Goal: Information Seeking & Learning: Learn about a topic

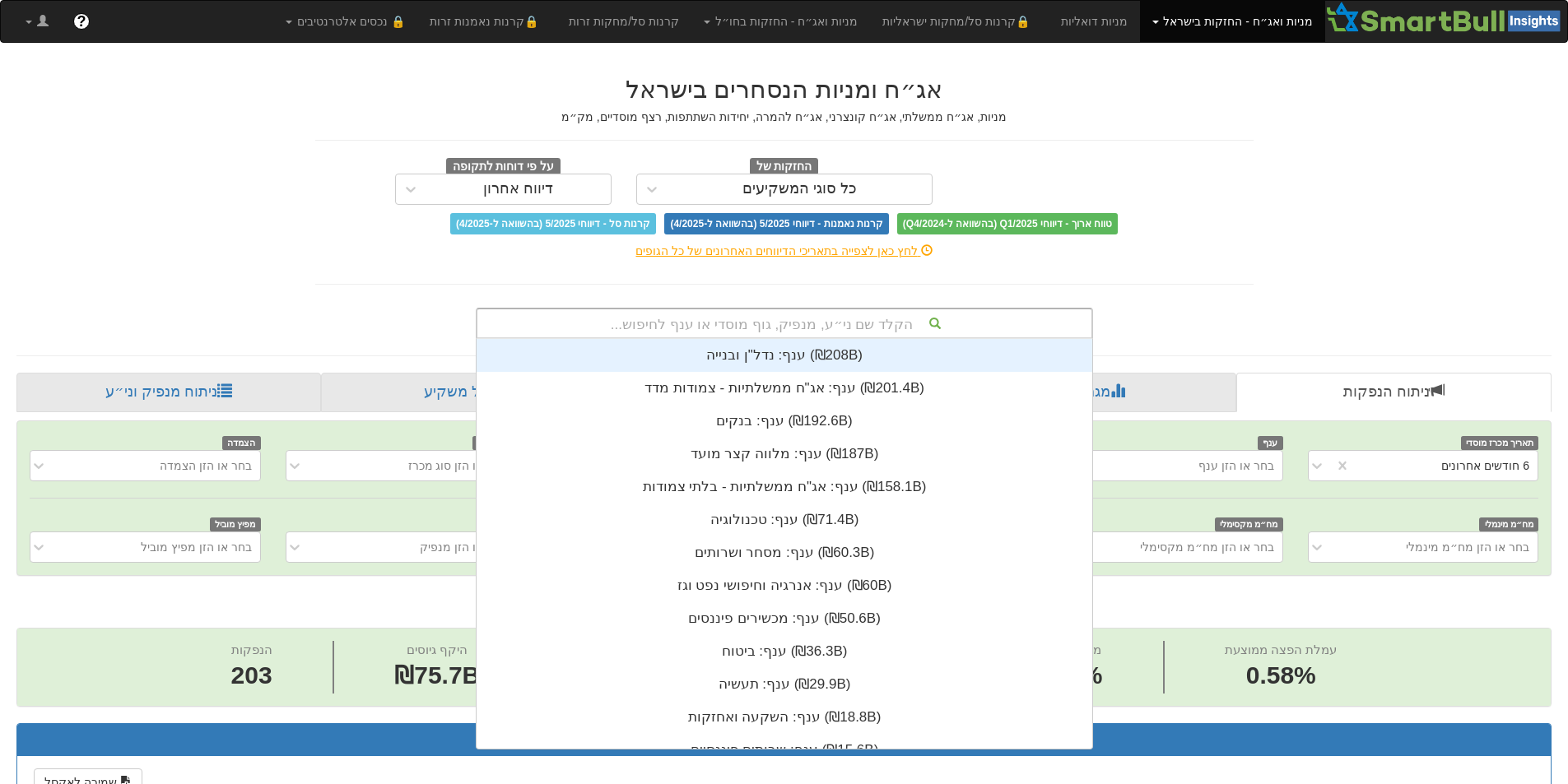
click at [874, 311] on div "הקלד שם ני״ע, מנפיק, גוף מוסדי או ענף לחיפוש..." at bounding box center [784, 323] width 614 height 28
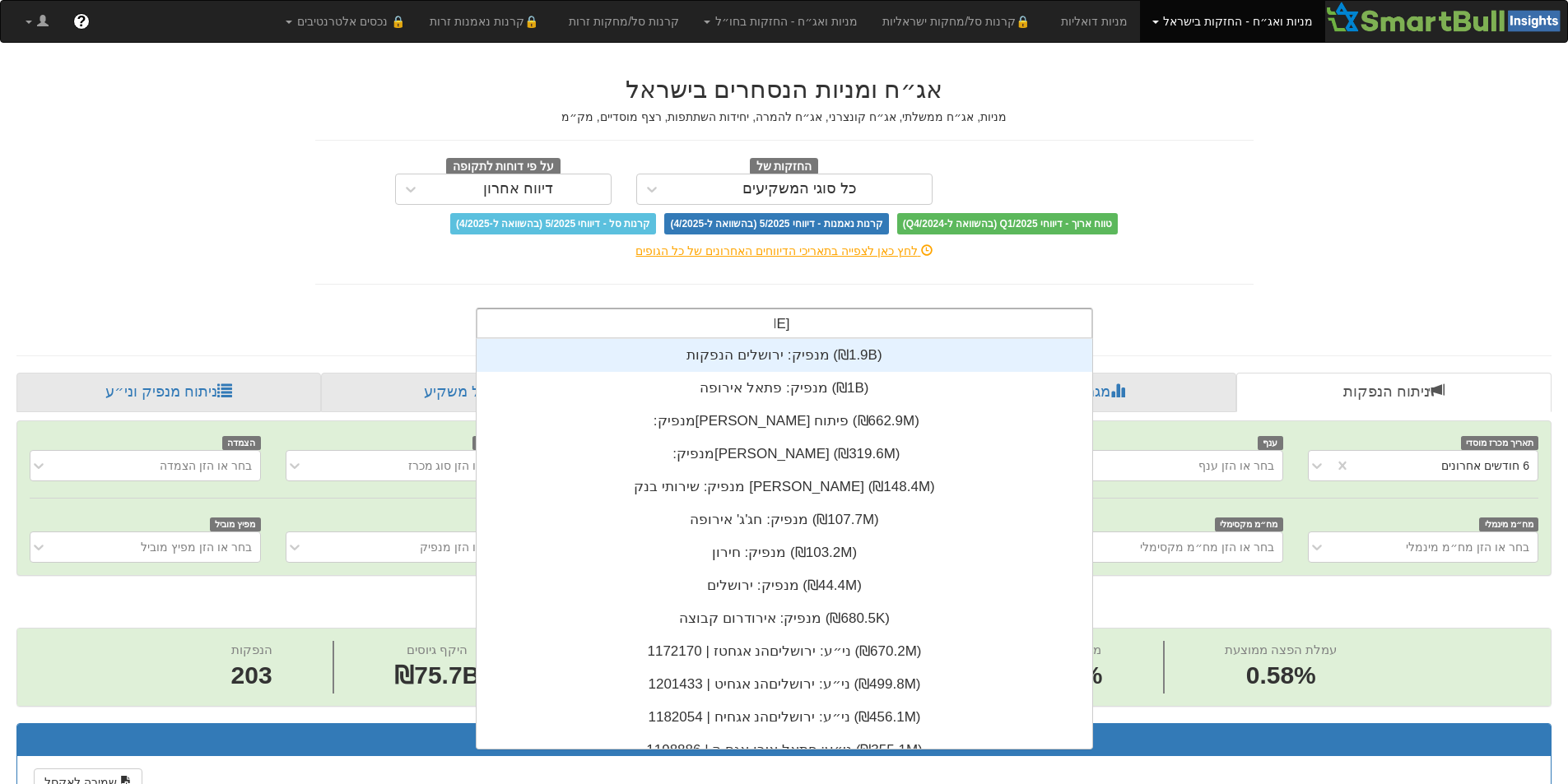
scroll to position [264, 0]
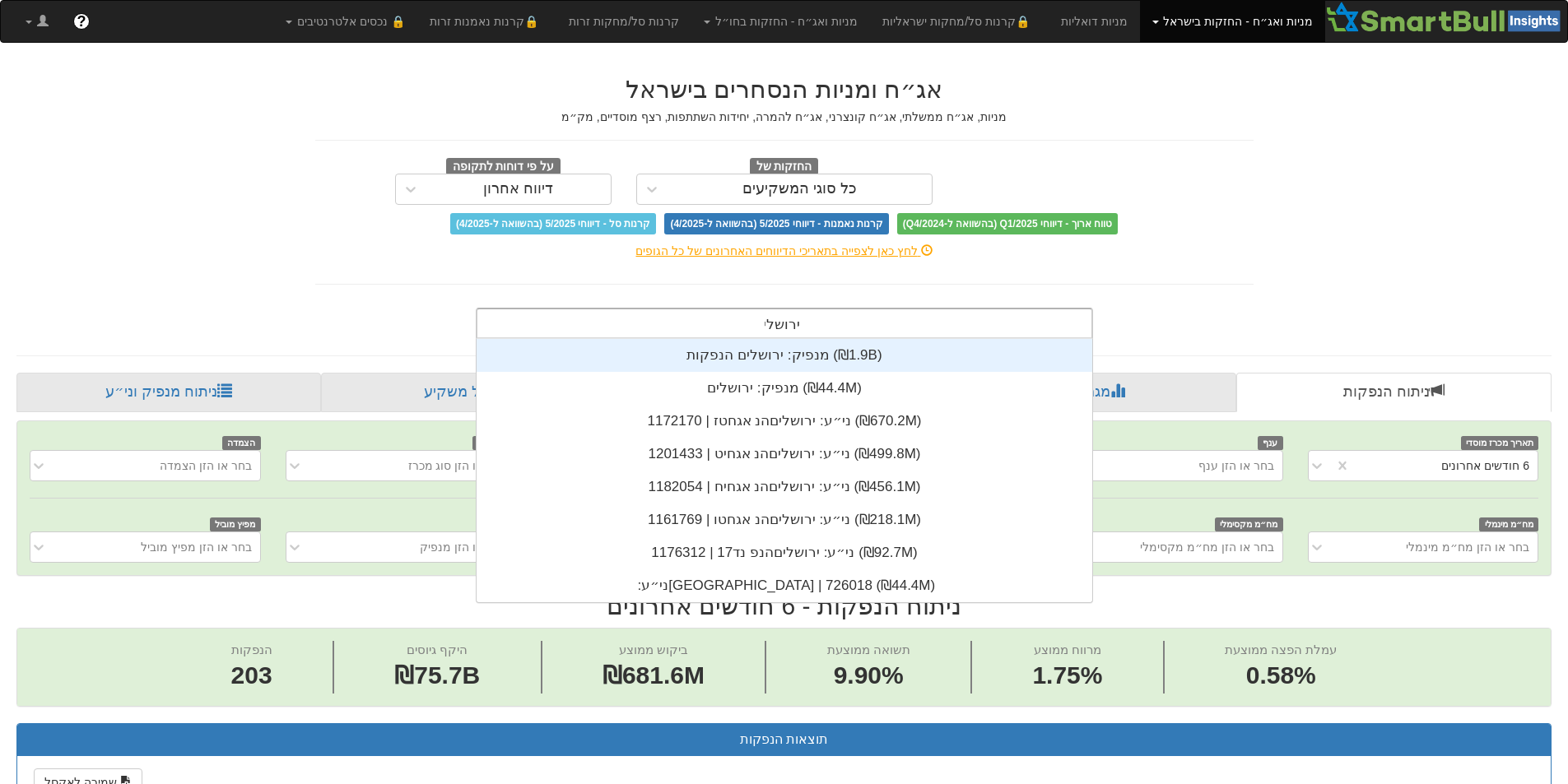
type input "[GEOGRAPHIC_DATA]"
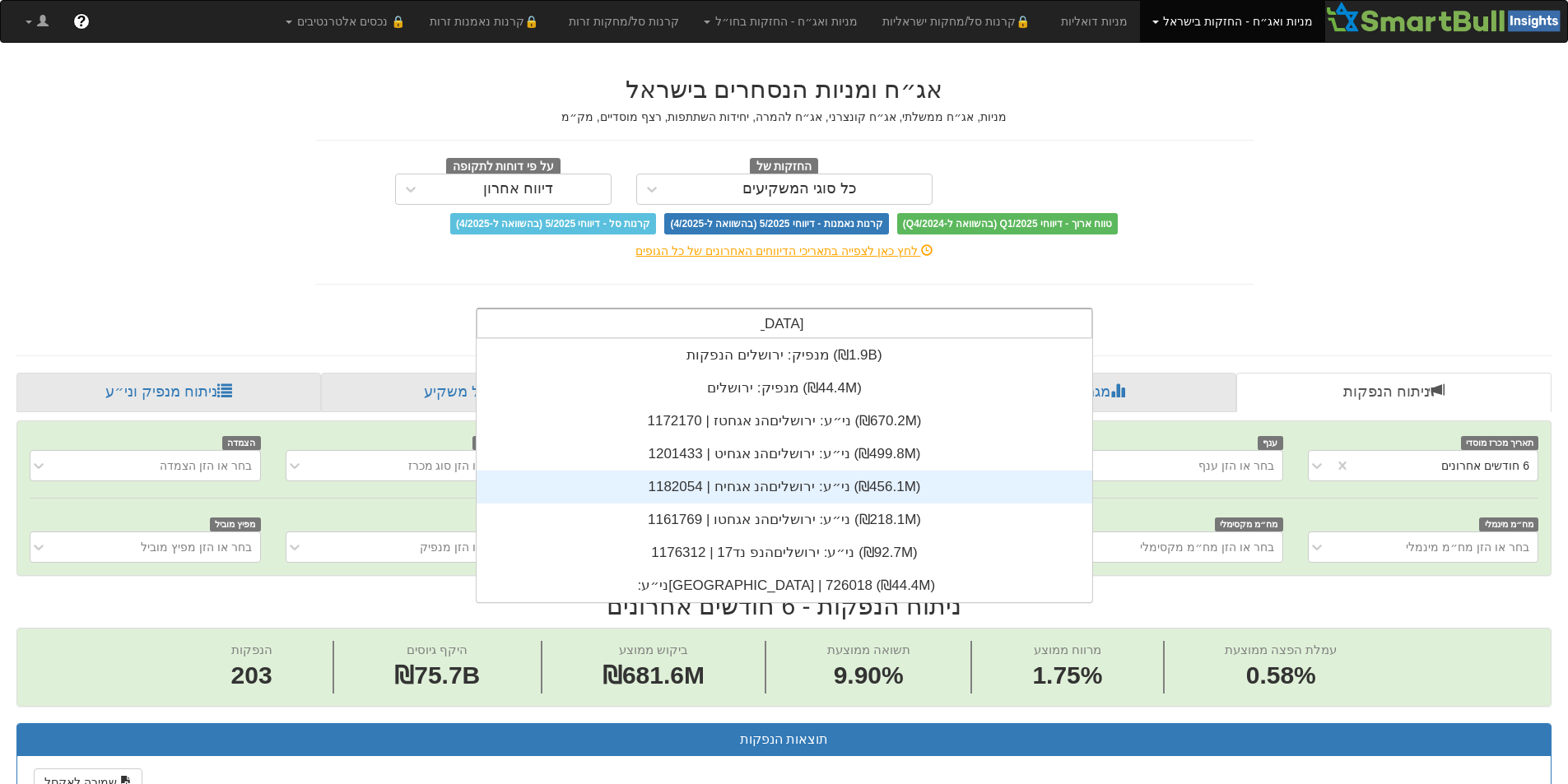
click at [814, 501] on div "ני״ע: ‏ירושליםהנ אגחיח | 1182054 ‎(₪456.1M)‎" at bounding box center [784, 487] width 616 height 33
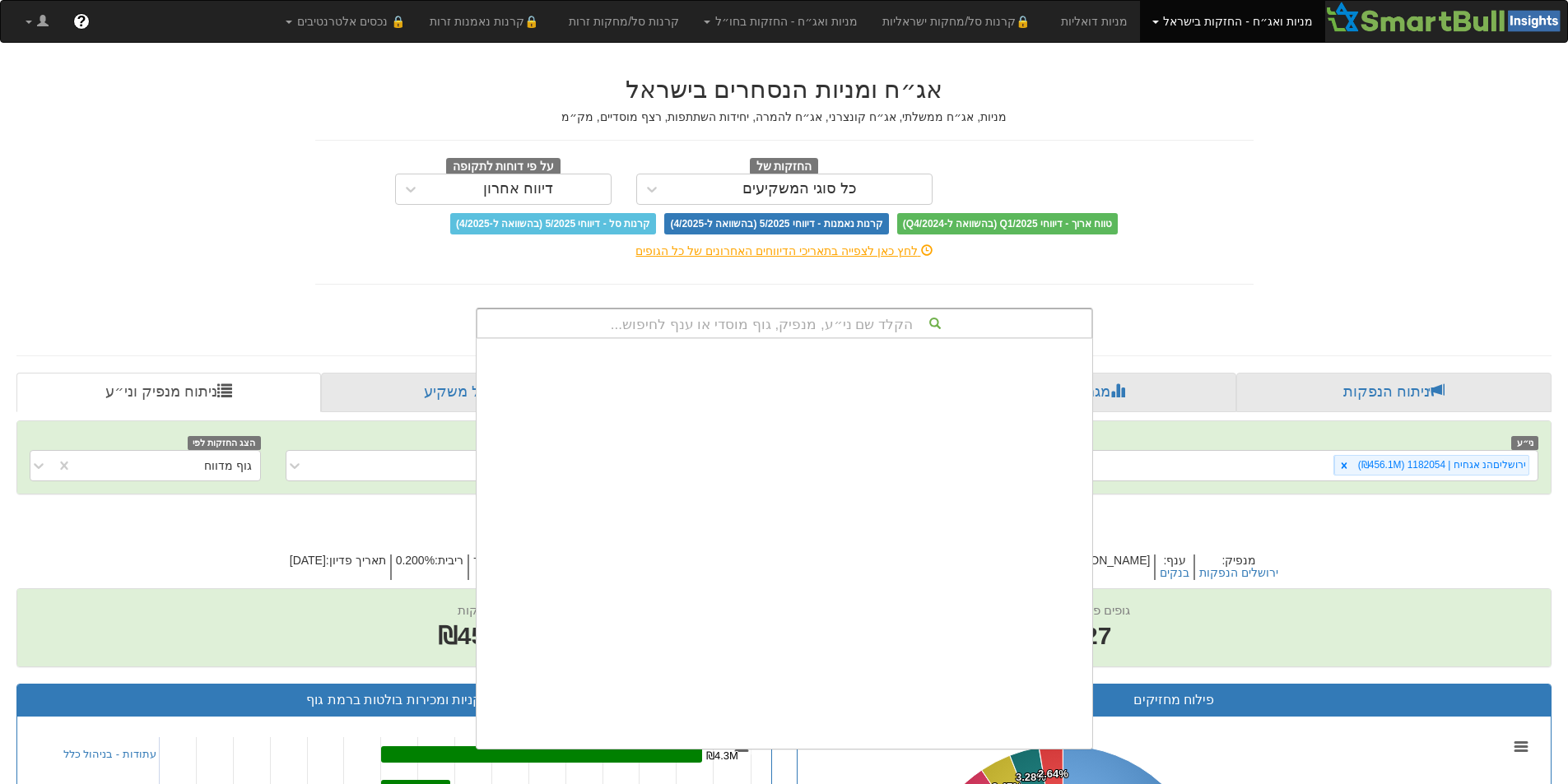
scroll to position [410, 0]
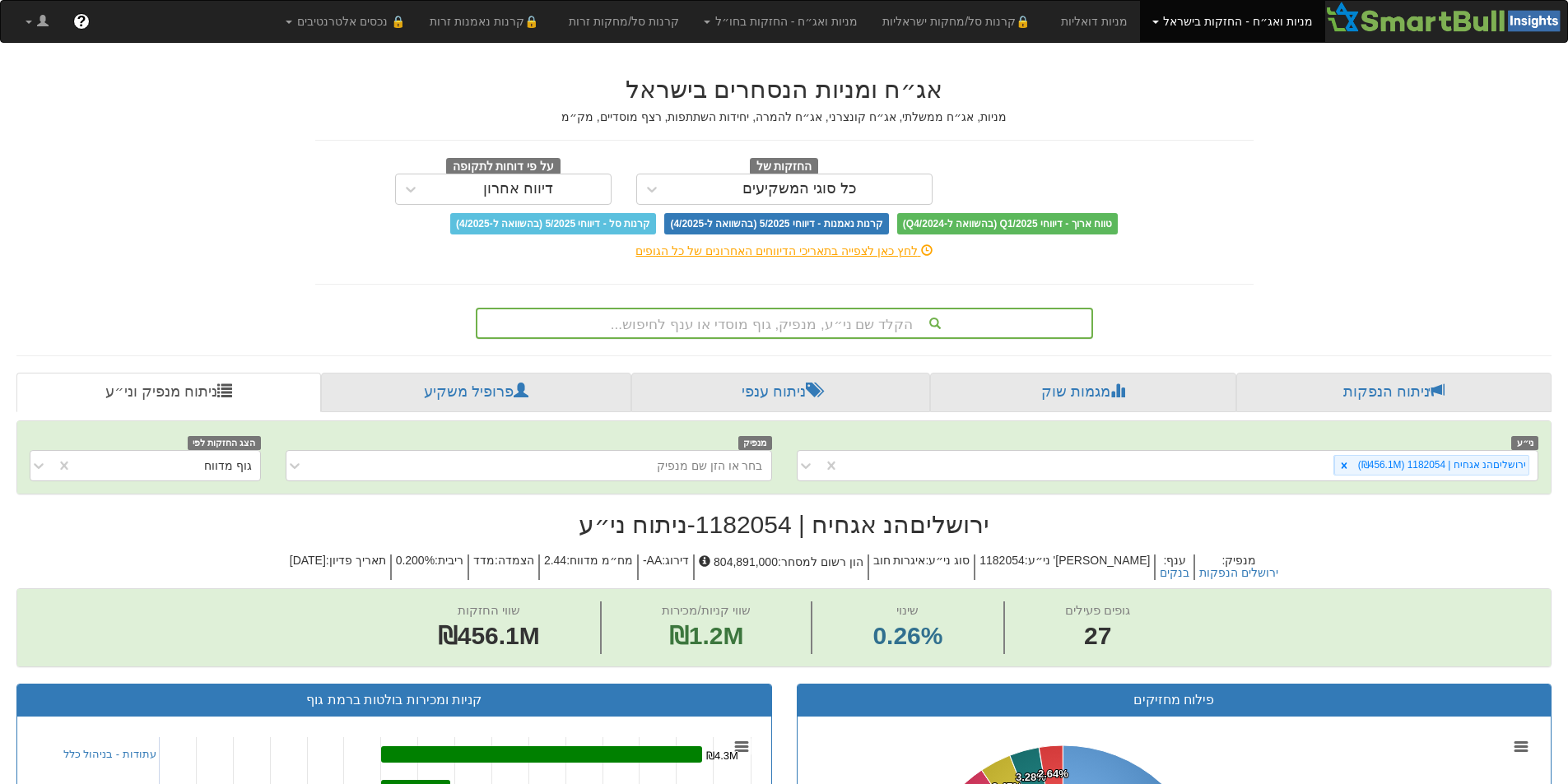
click at [1222, 215] on div "טווח ארוך - דיווחי Q1/2025 (בהשוואה ל-Q4/2024) קרנות נאמנות - דיווחי 5/2025 (בה…" at bounding box center [784, 224] width 963 height 21
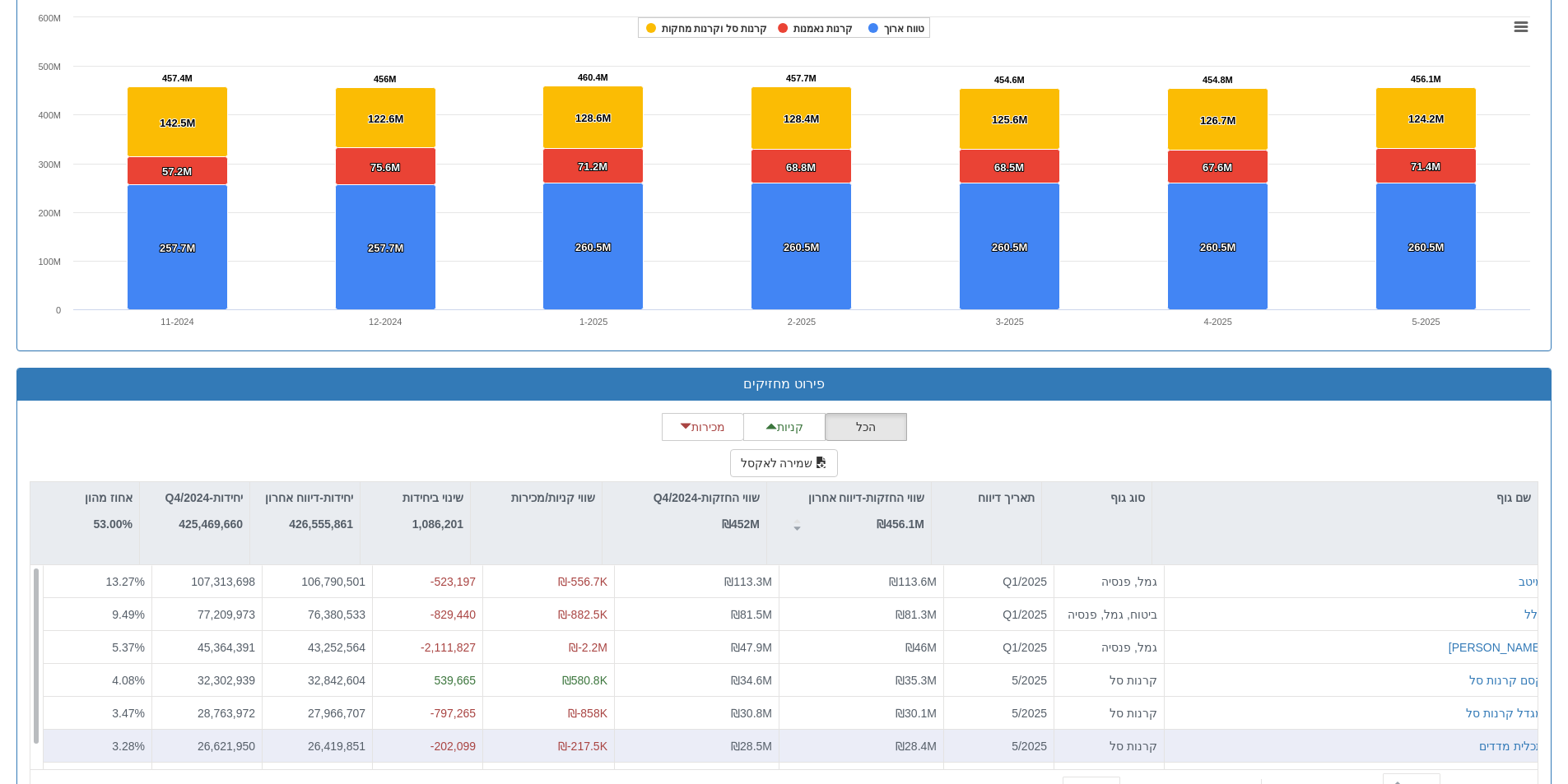
scroll to position [1152, 0]
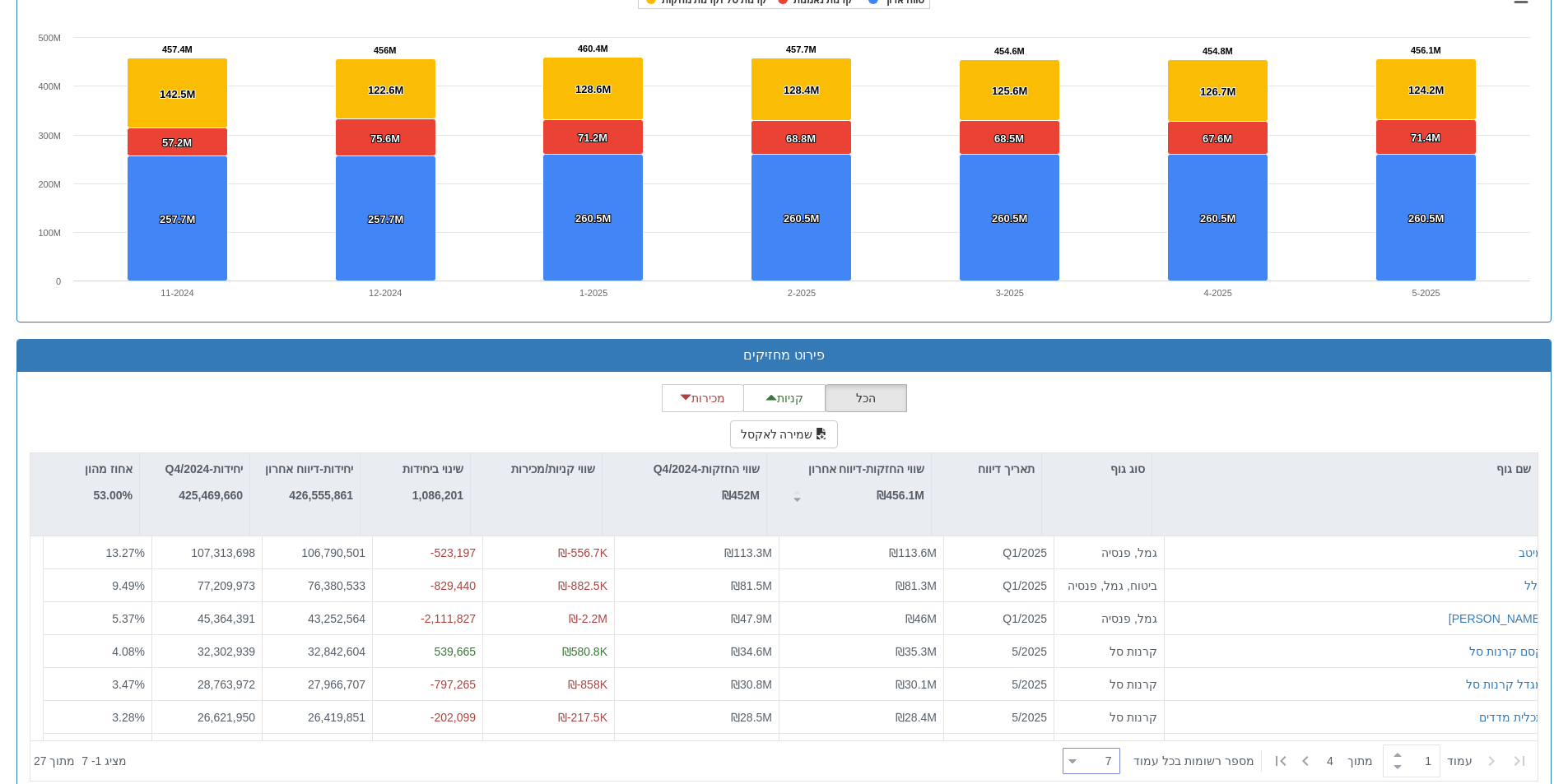
click at [1100, 755] on div "7 7" at bounding box center [1097, 762] width 43 height 23
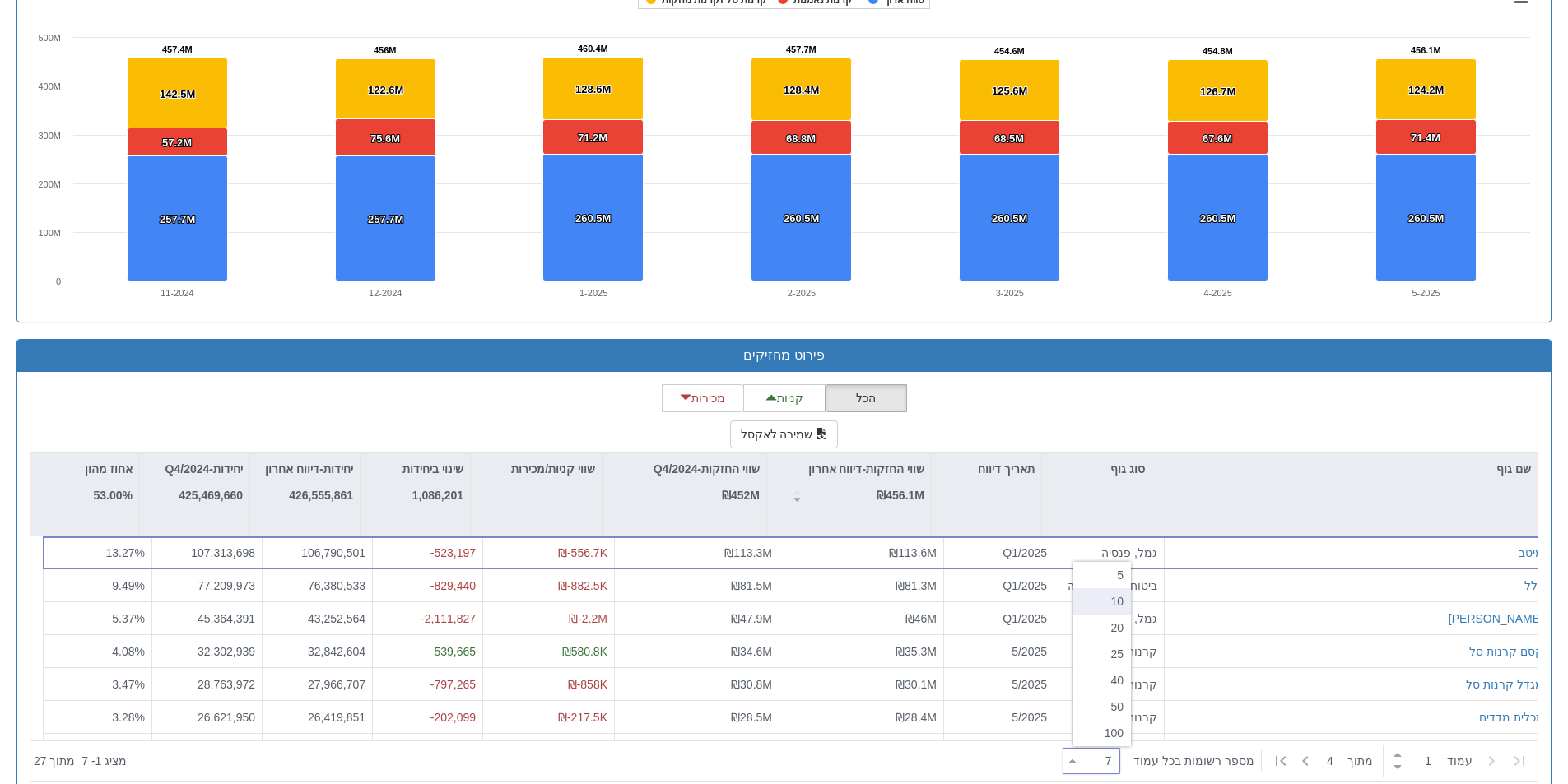
click at [1114, 607] on div "10" at bounding box center [1102, 601] width 58 height 27
type input "10"
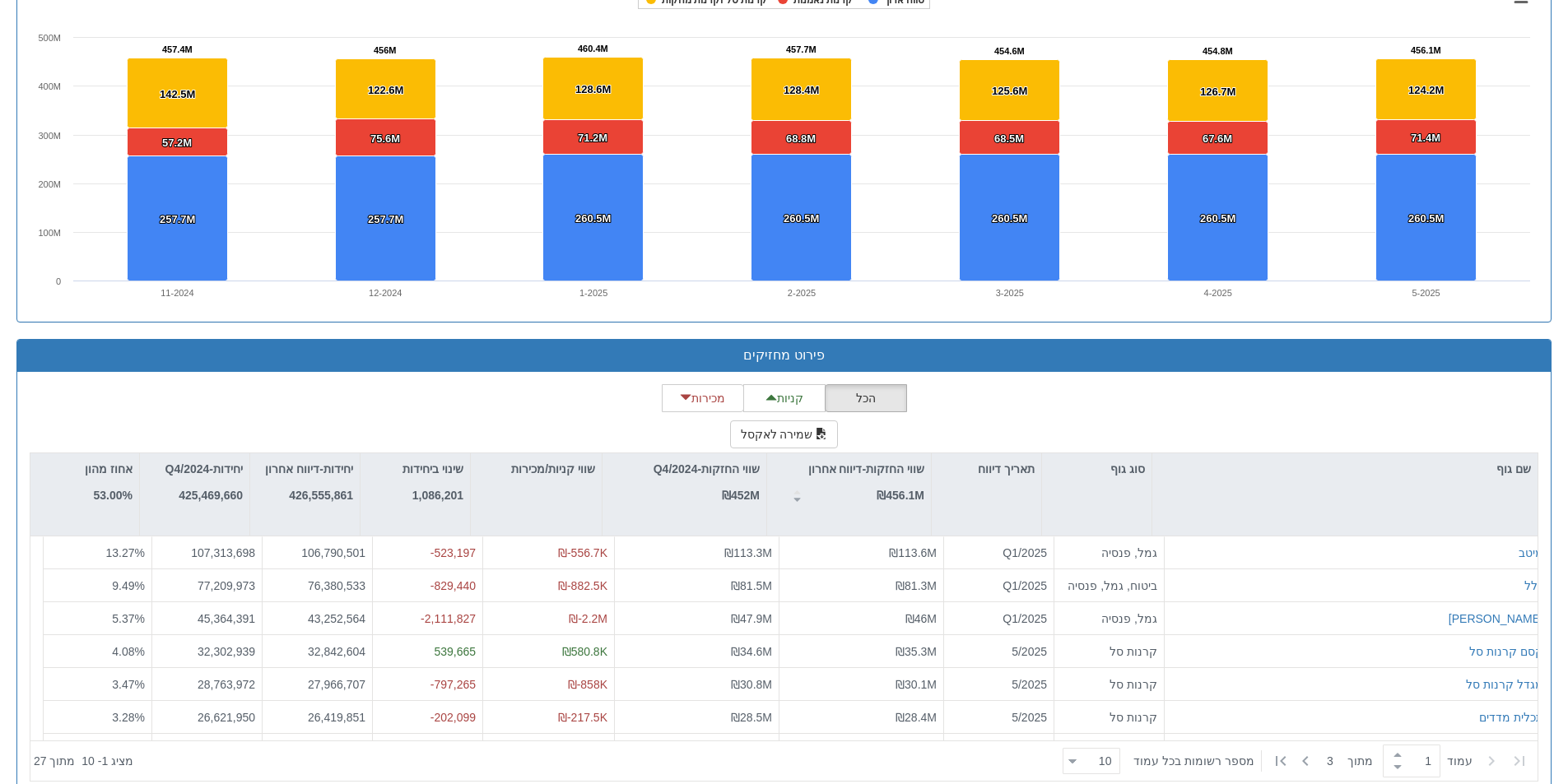
click at [898, 755] on div at bounding box center [595, 761] width 923 height 36
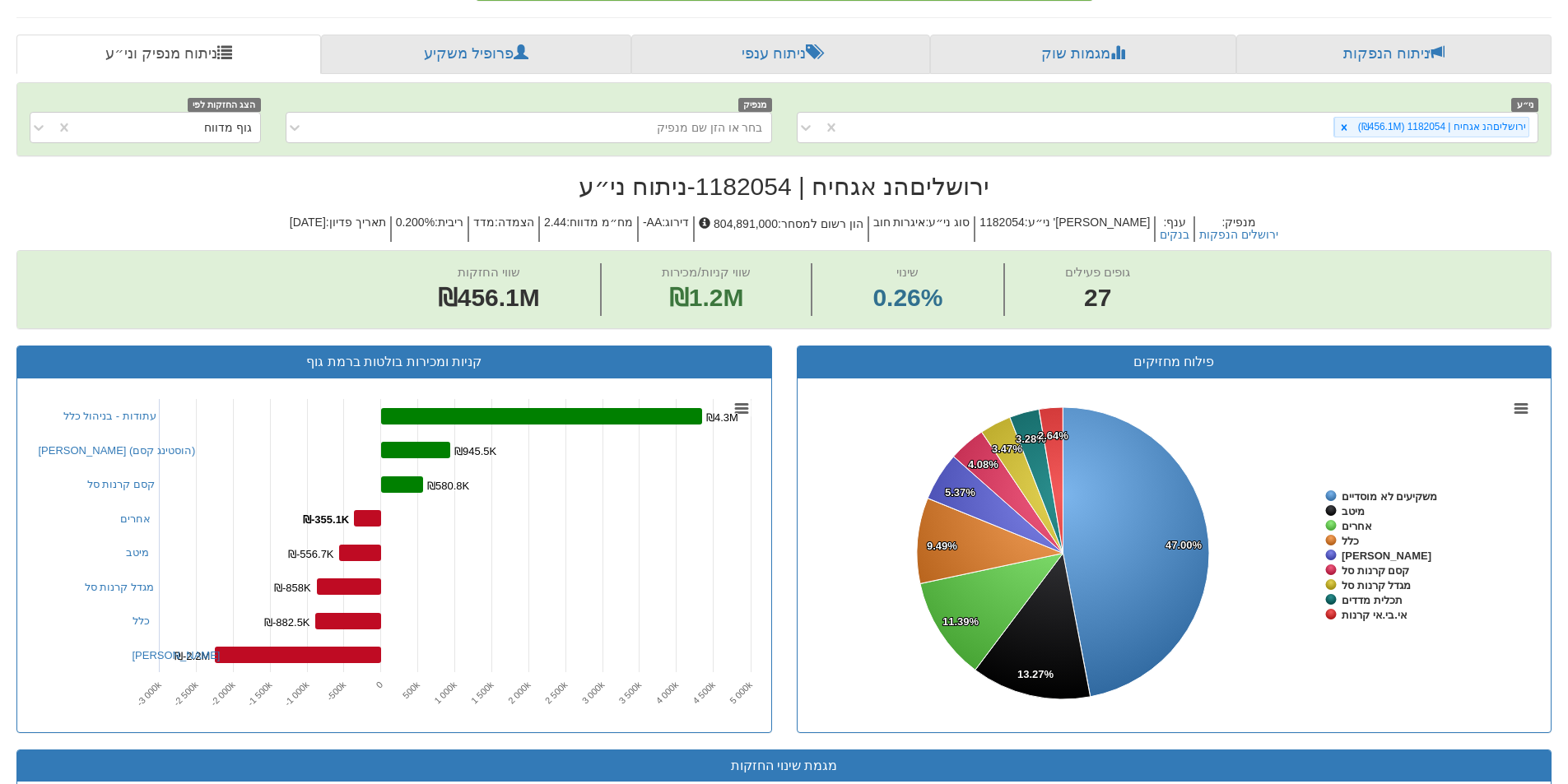
scroll to position [278, 0]
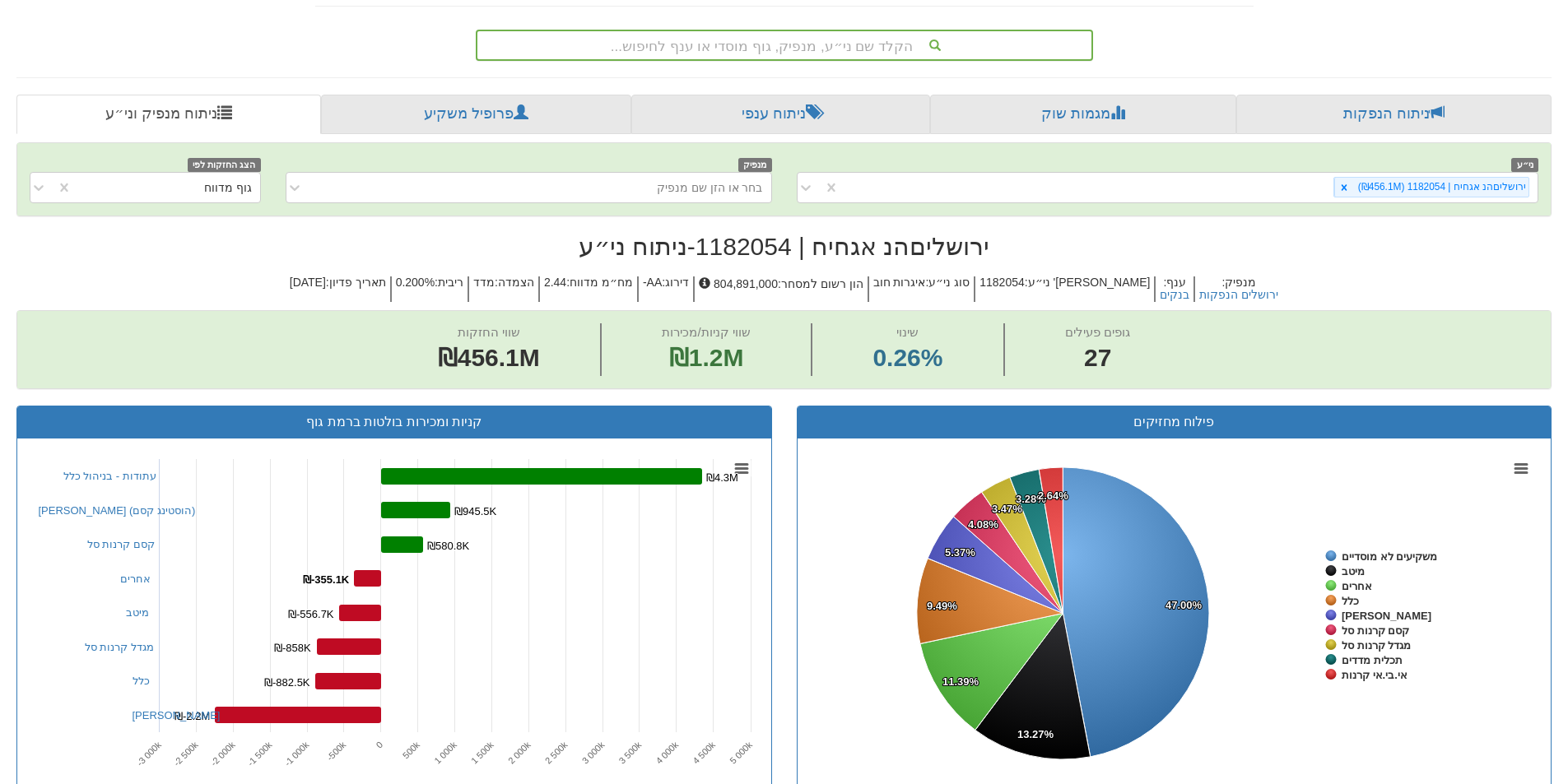
click at [813, 45] on div "הקלד שם ני״ע, מנפיק, גוף מוסדי או ענף לחיפוש..." at bounding box center [784, 45] width 614 height 28
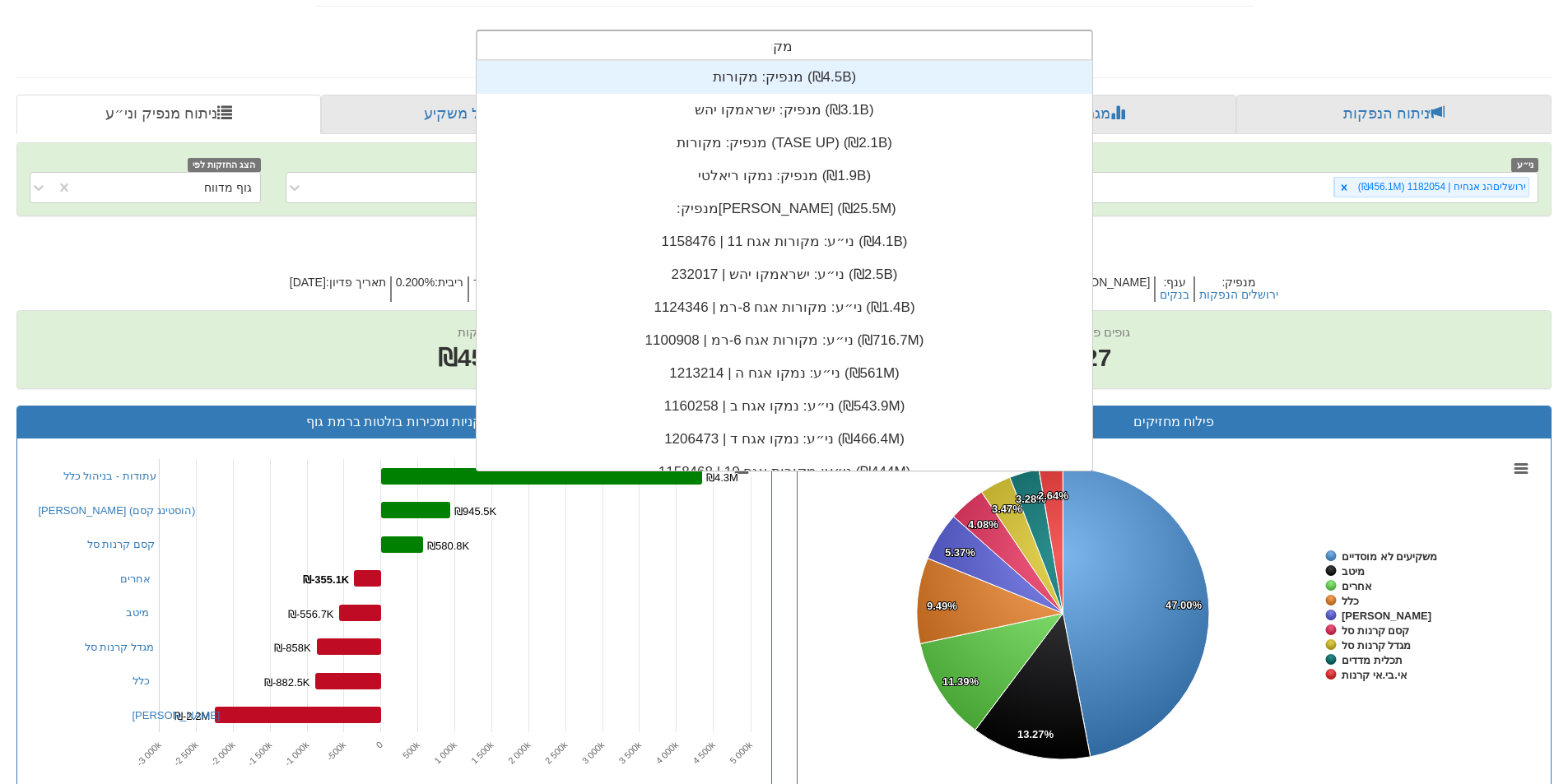
scroll to position [198, 0]
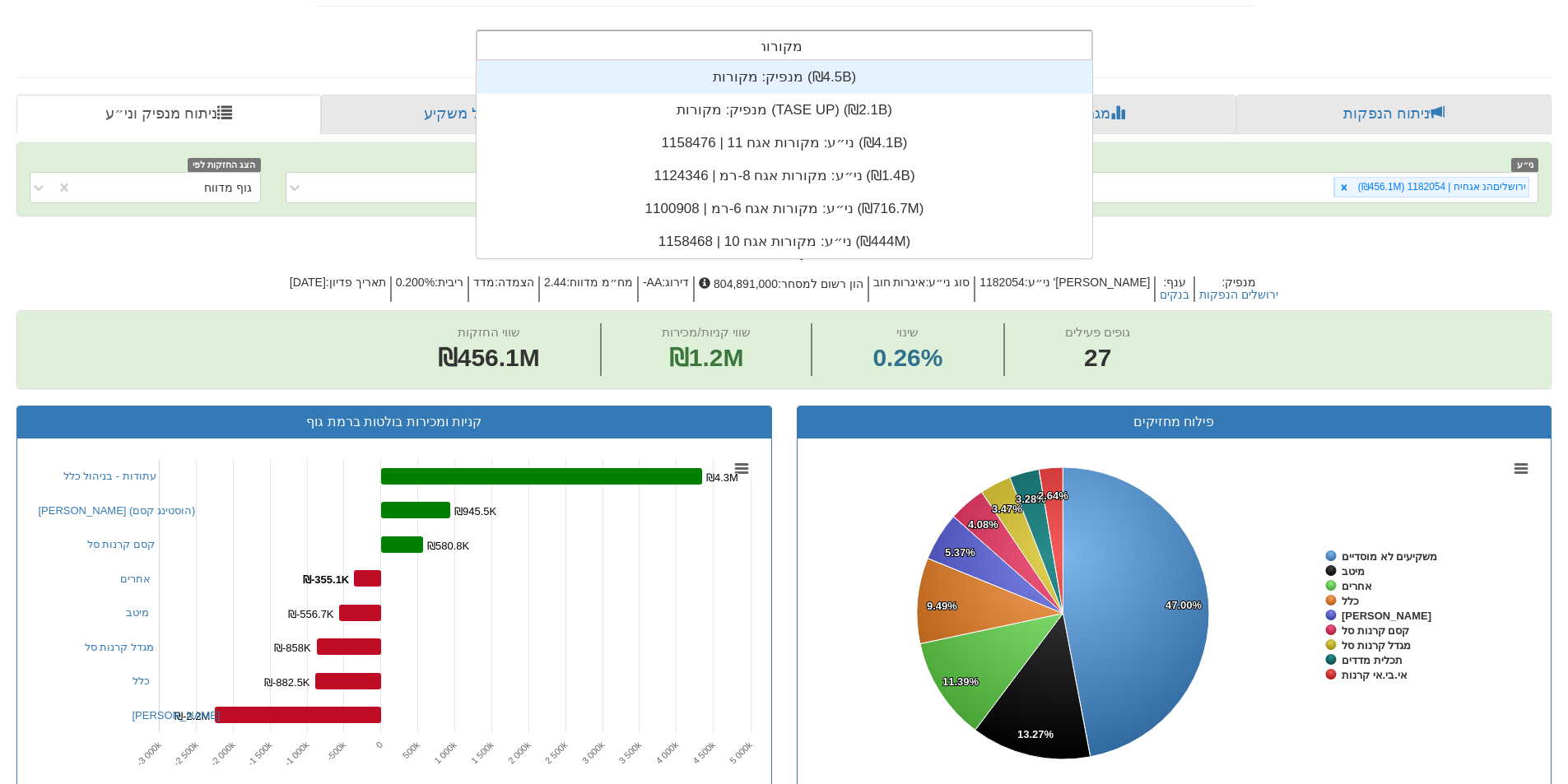
type input "מקורות"
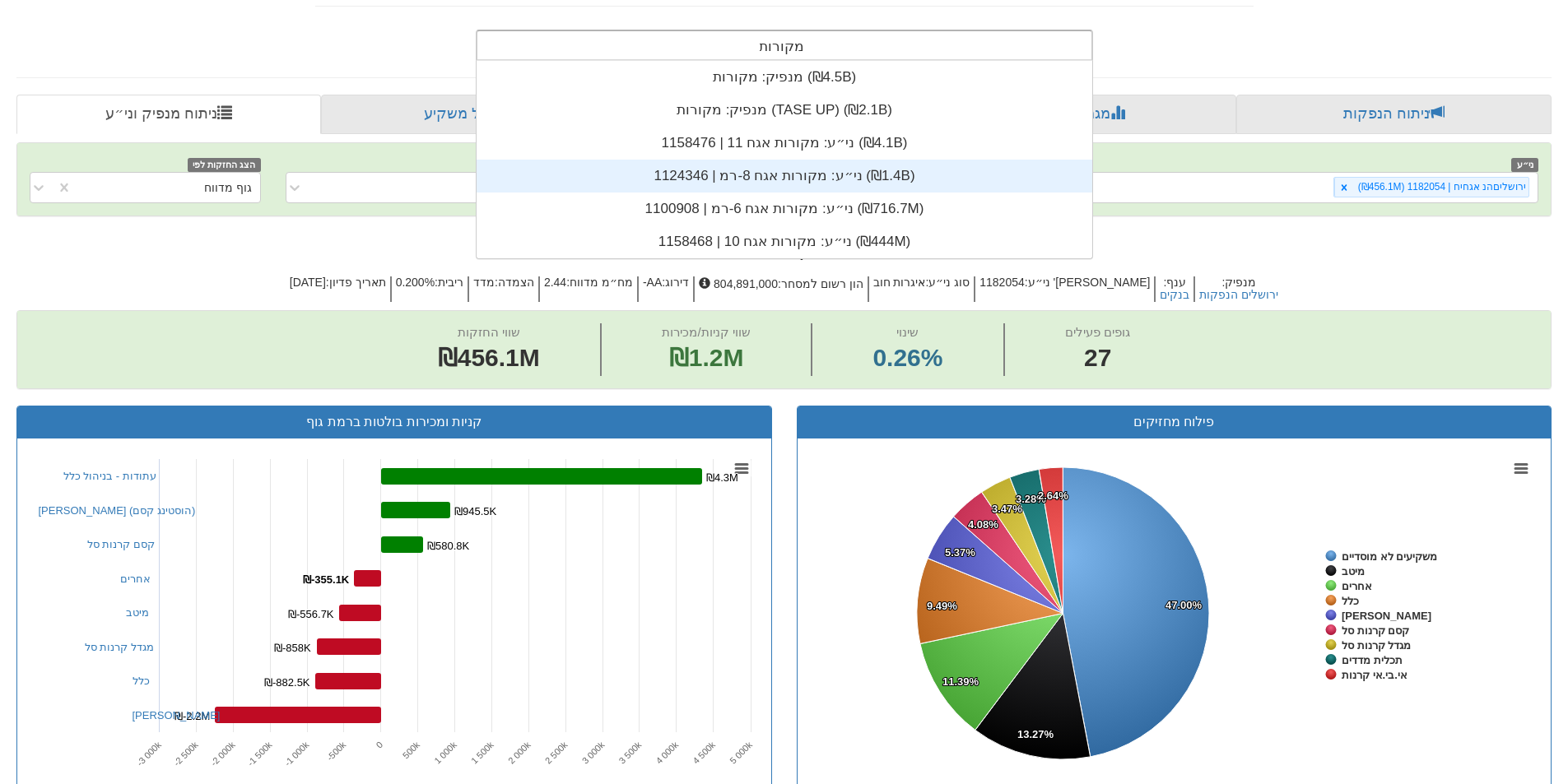
click at [743, 169] on div "ני״ע: ‏מקורות אגח 8-רמ | 1124346 ‎(₪1.4B)‎" at bounding box center [784, 176] width 616 height 33
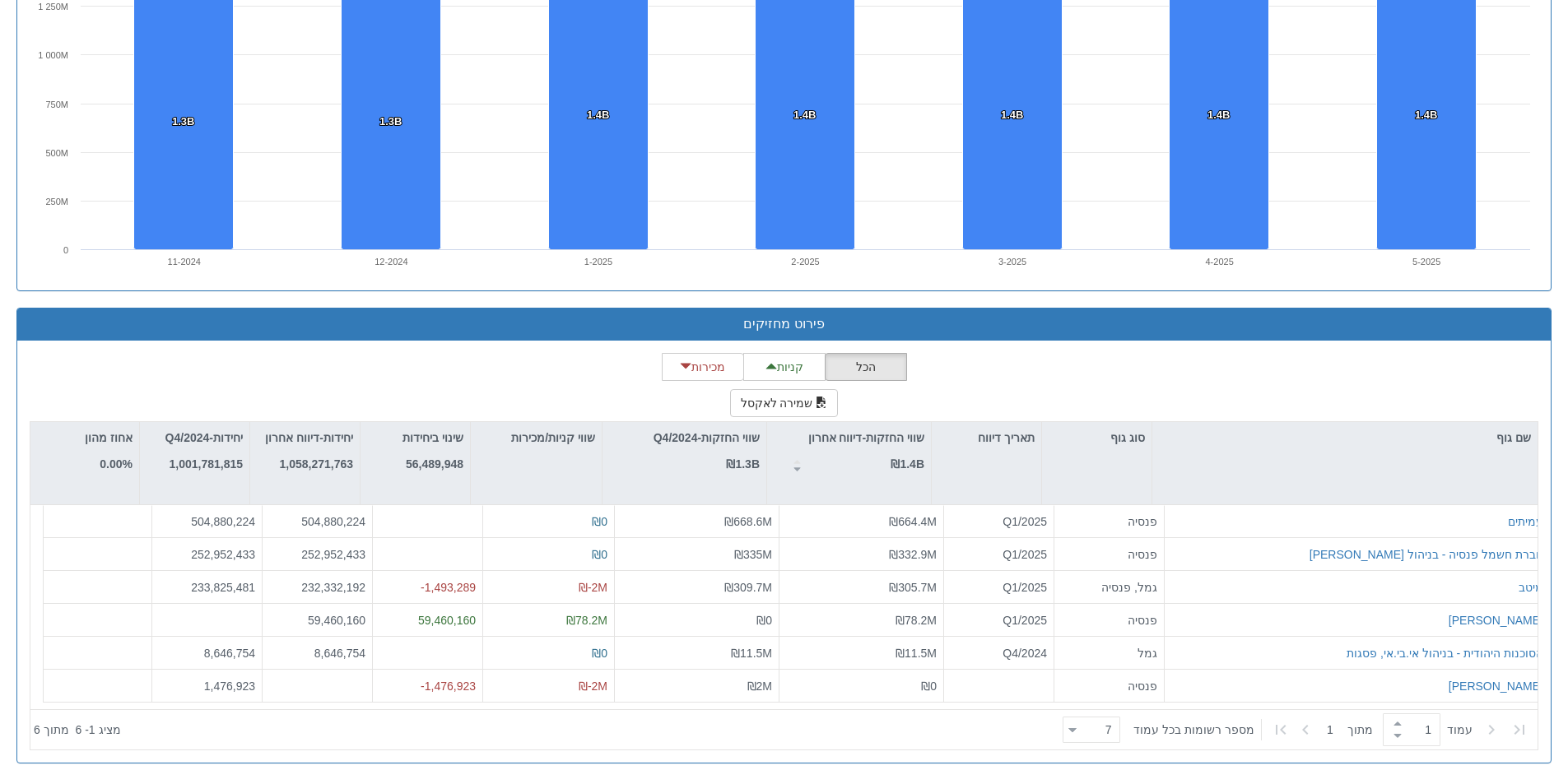
scroll to position [410, 0]
